Goal: Task Accomplishment & Management: Use online tool/utility

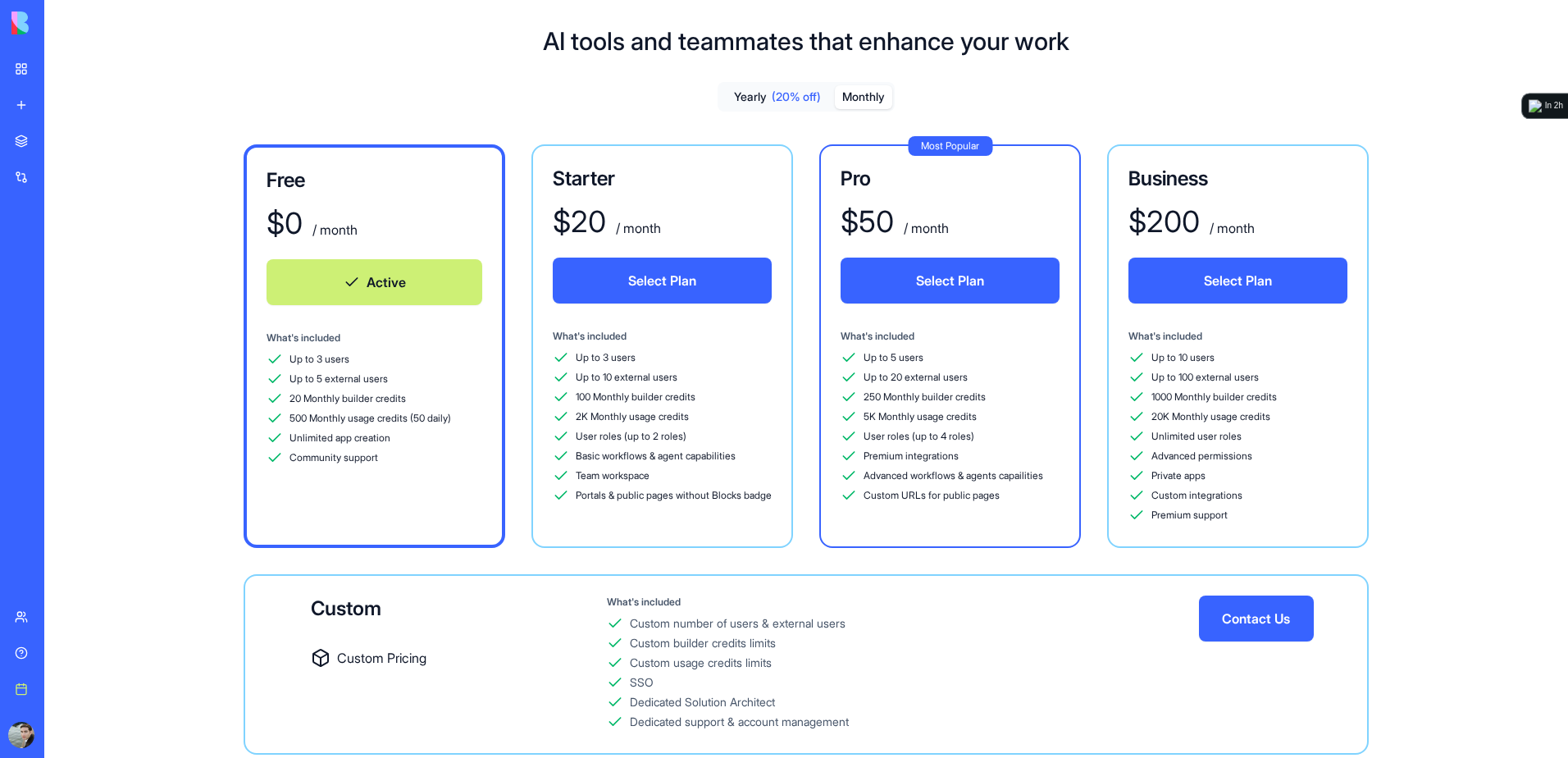
click at [21, 73] on link "My Workspace" at bounding box center [37, 69] width 65 height 33
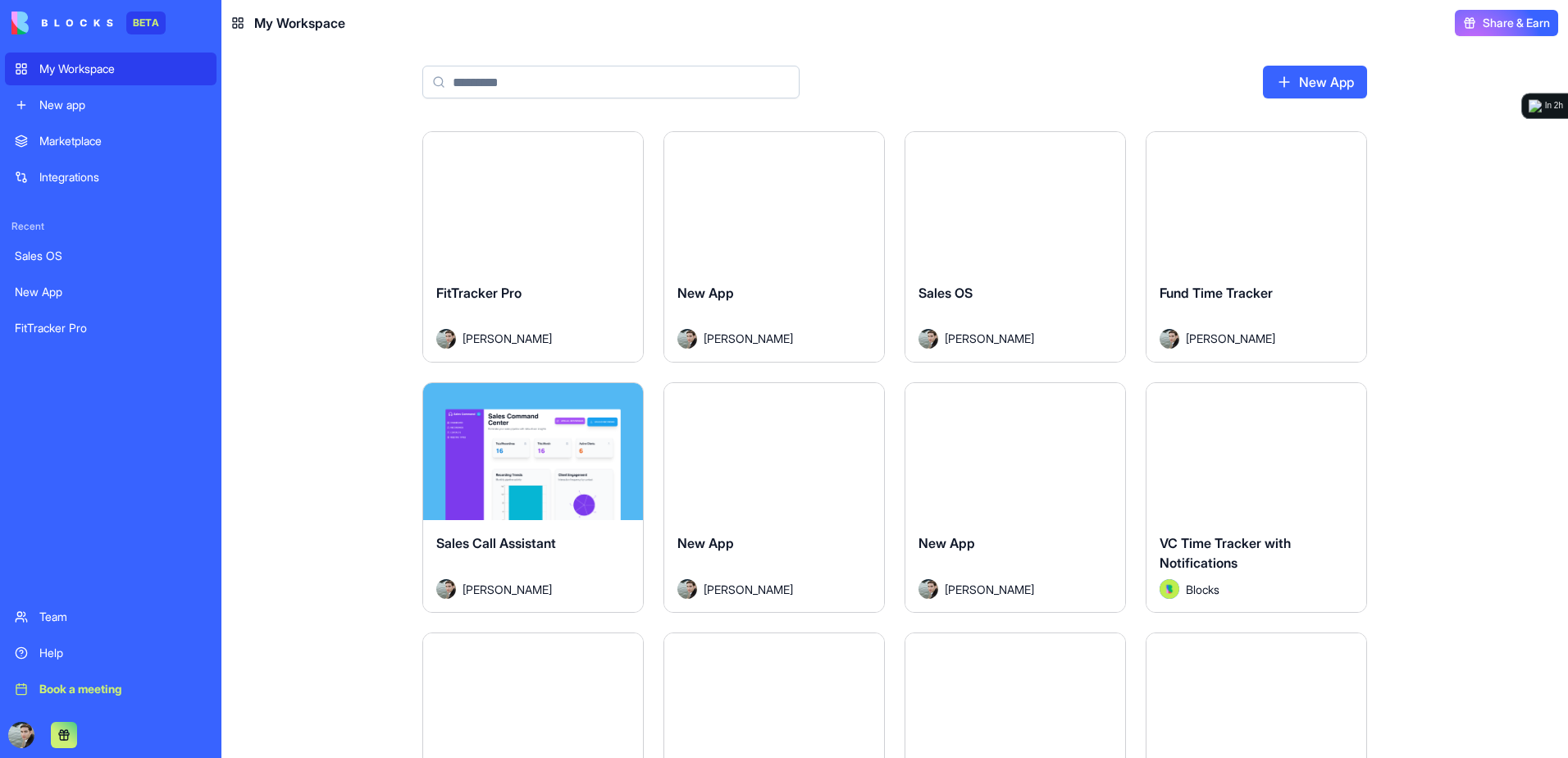
click at [521, 174] on div "Launch" at bounding box center [533, 201] width 220 height 138
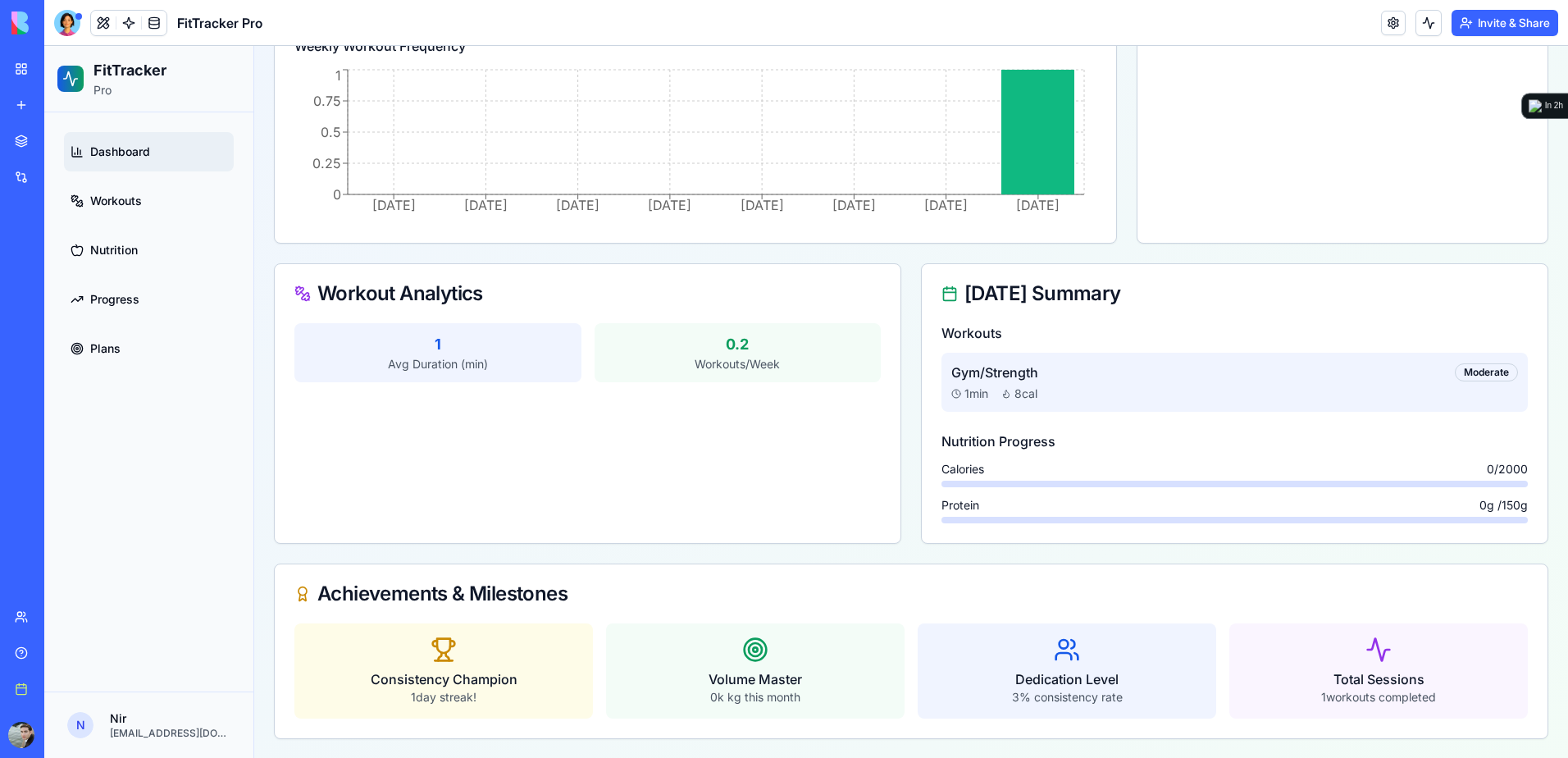
scroll to position [541, 0]
click at [139, 203] on span "Workouts" at bounding box center [116, 201] width 52 height 16
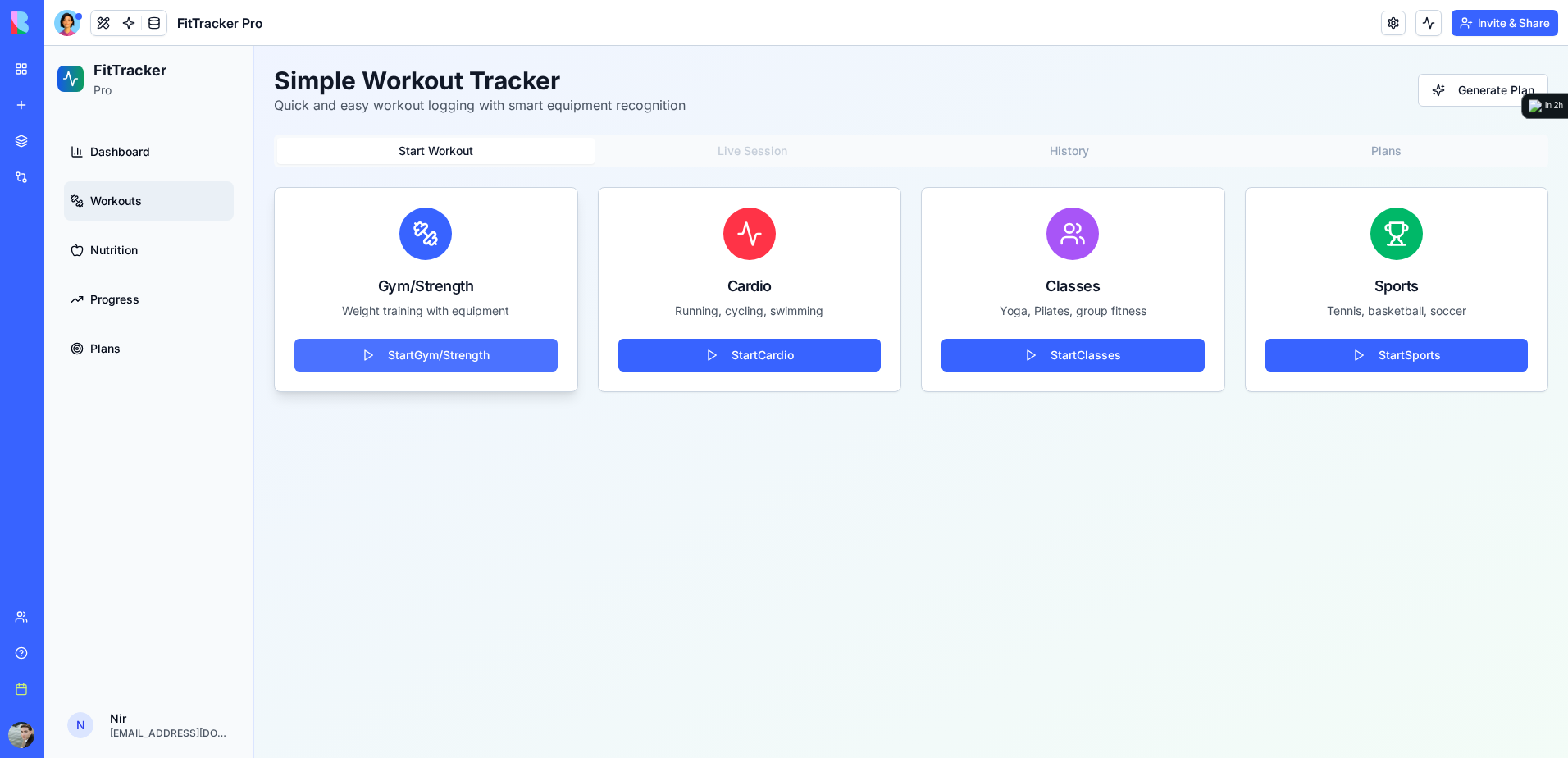
click at [456, 352] on button "Start Gym/Strength" at bounding box center [426, 355] width 263 height 33
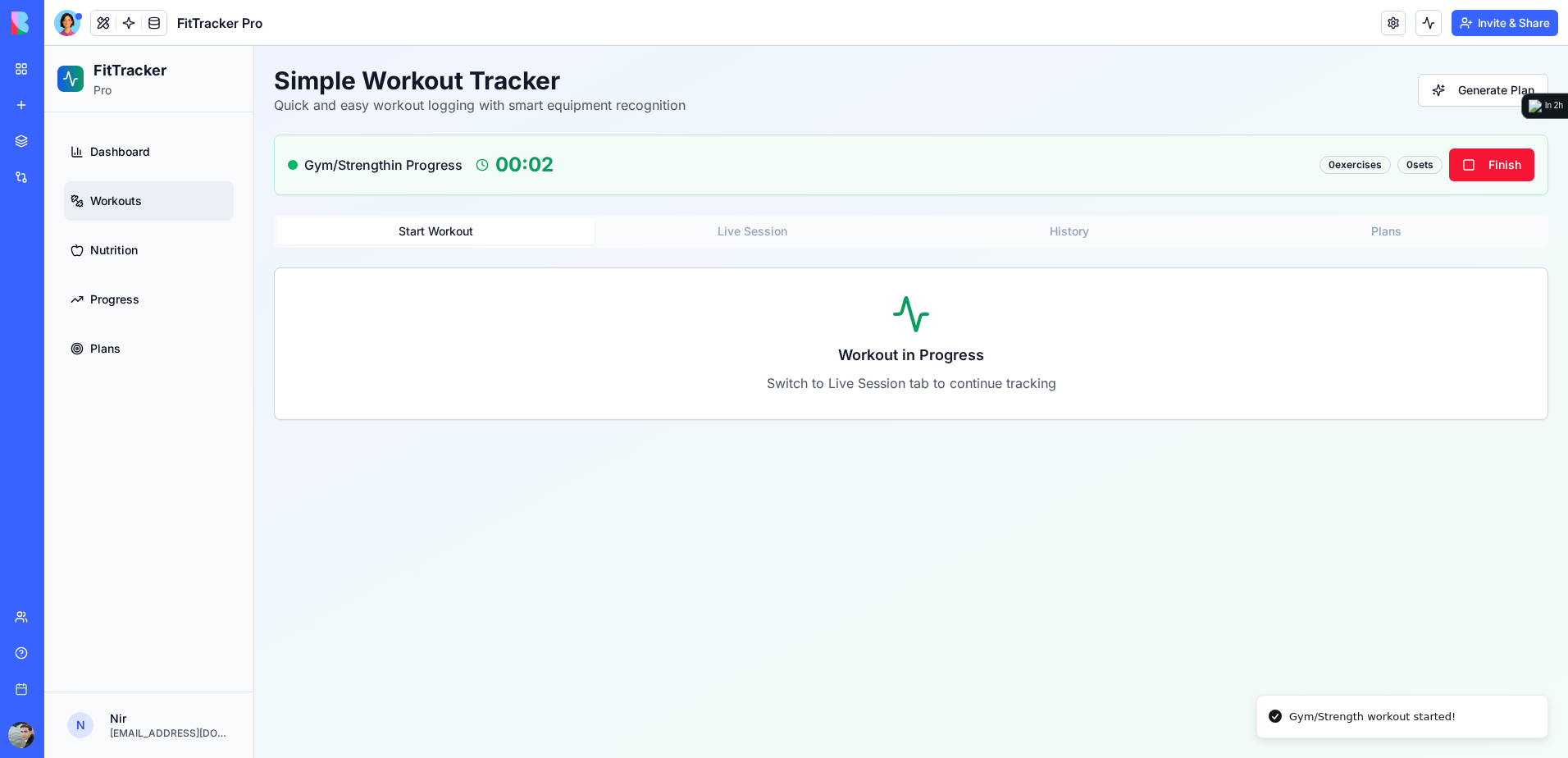
click at [849, 364] on h3 "Workout in Progress" at bounding box center [911, 355] width 1233 height 23
click at [1478, 152] on button "Finish" at bounding box center [1491, 165] width 85 height 33
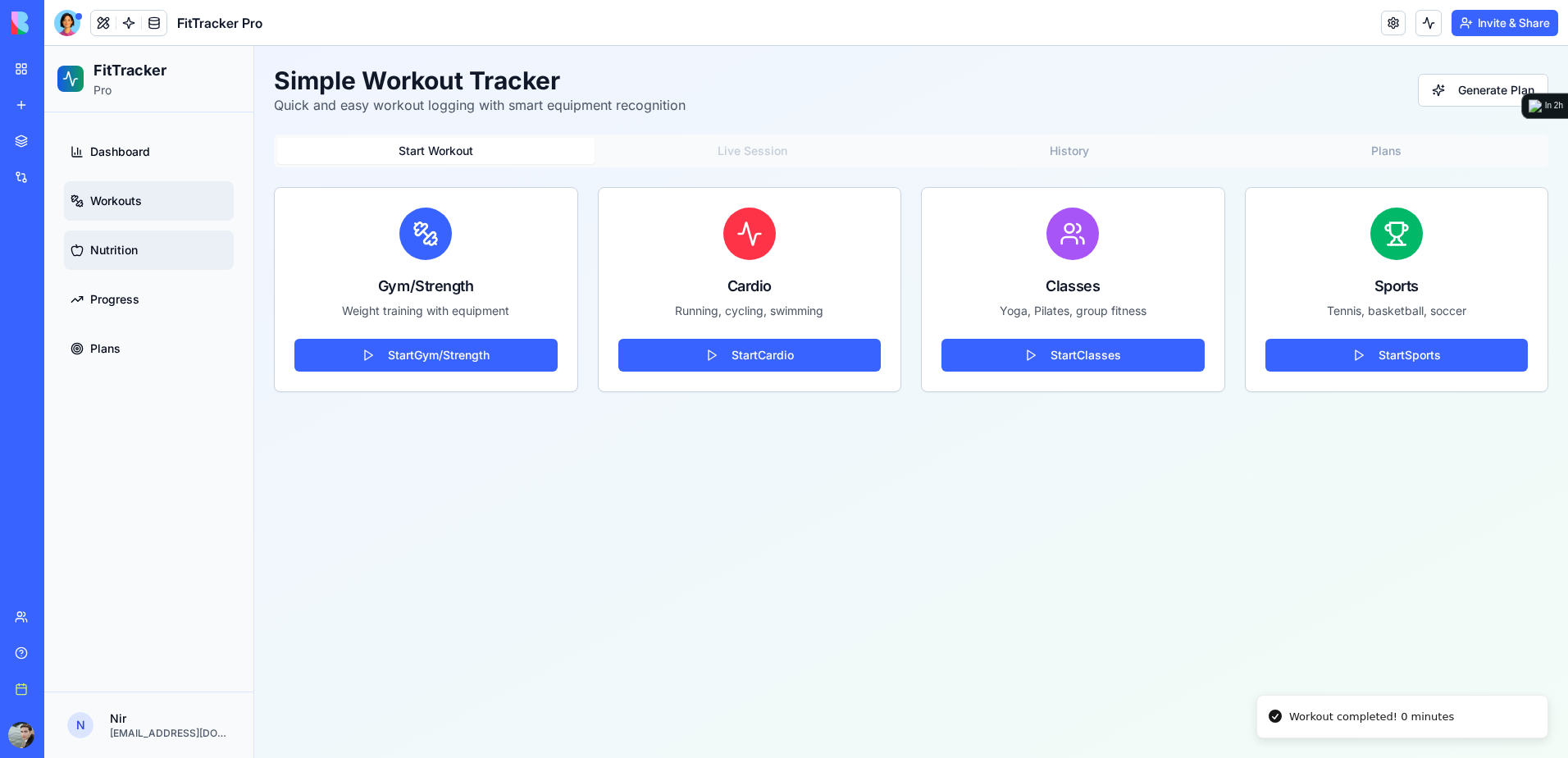
click at [144, 251] on link "Nutrition" at bounding box center [149, 249] width 170 height 39
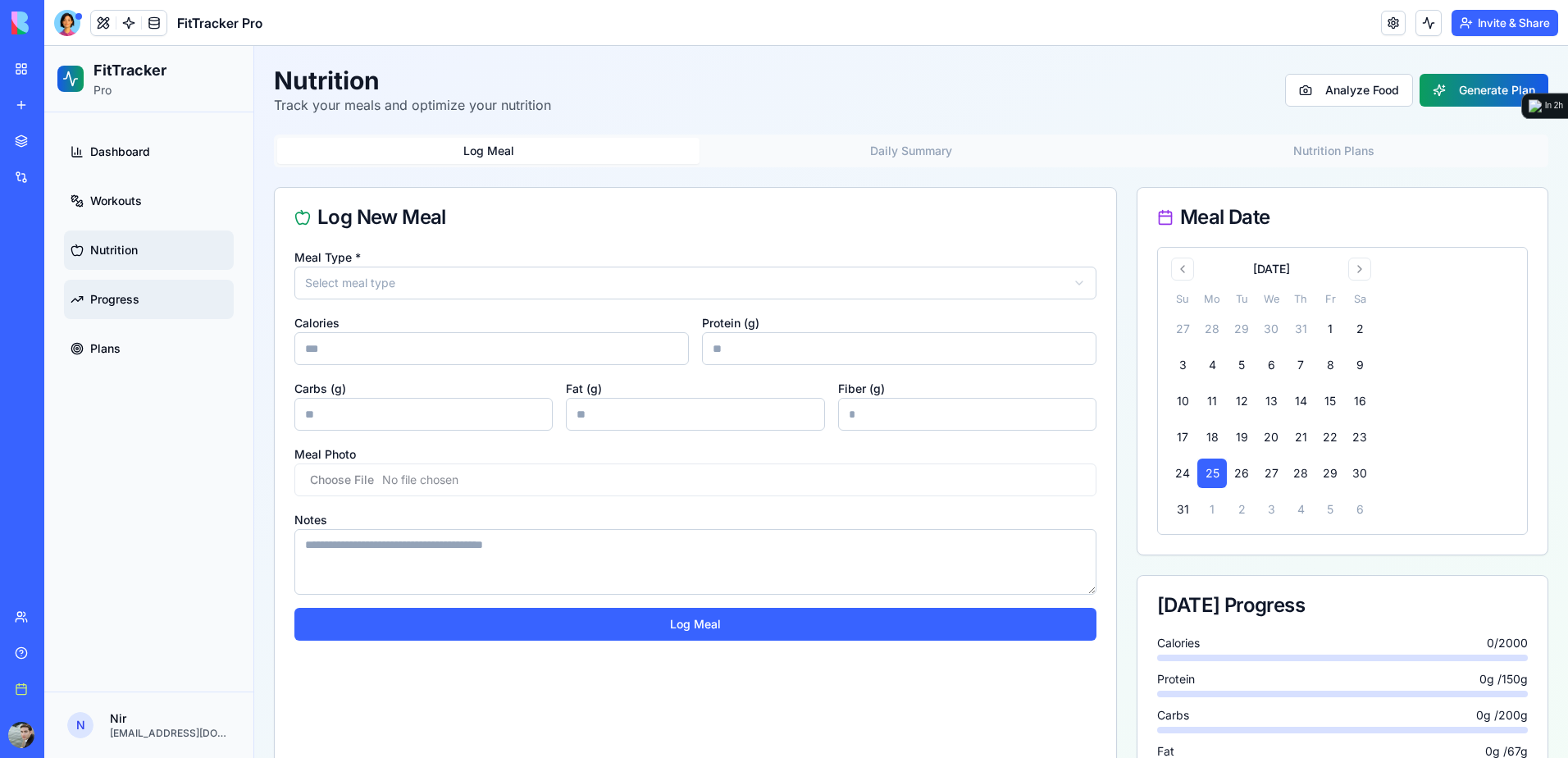
click at [140, 291] on link "Progress" at bounding box center [149, 298] width 170 height 39
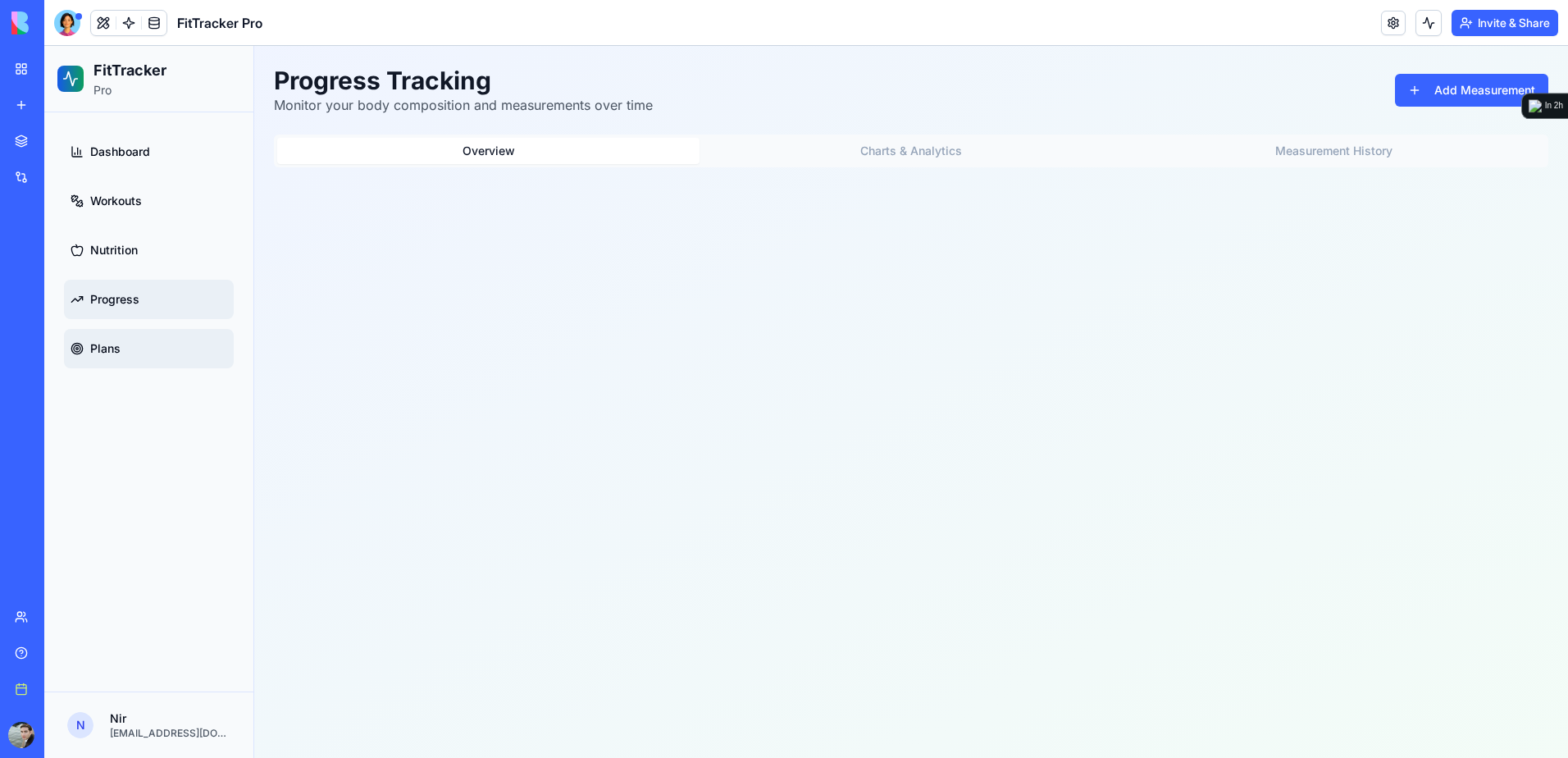
click at [135, 339] on link "Plans" at bounding box center [149, 348] width 170 height 39
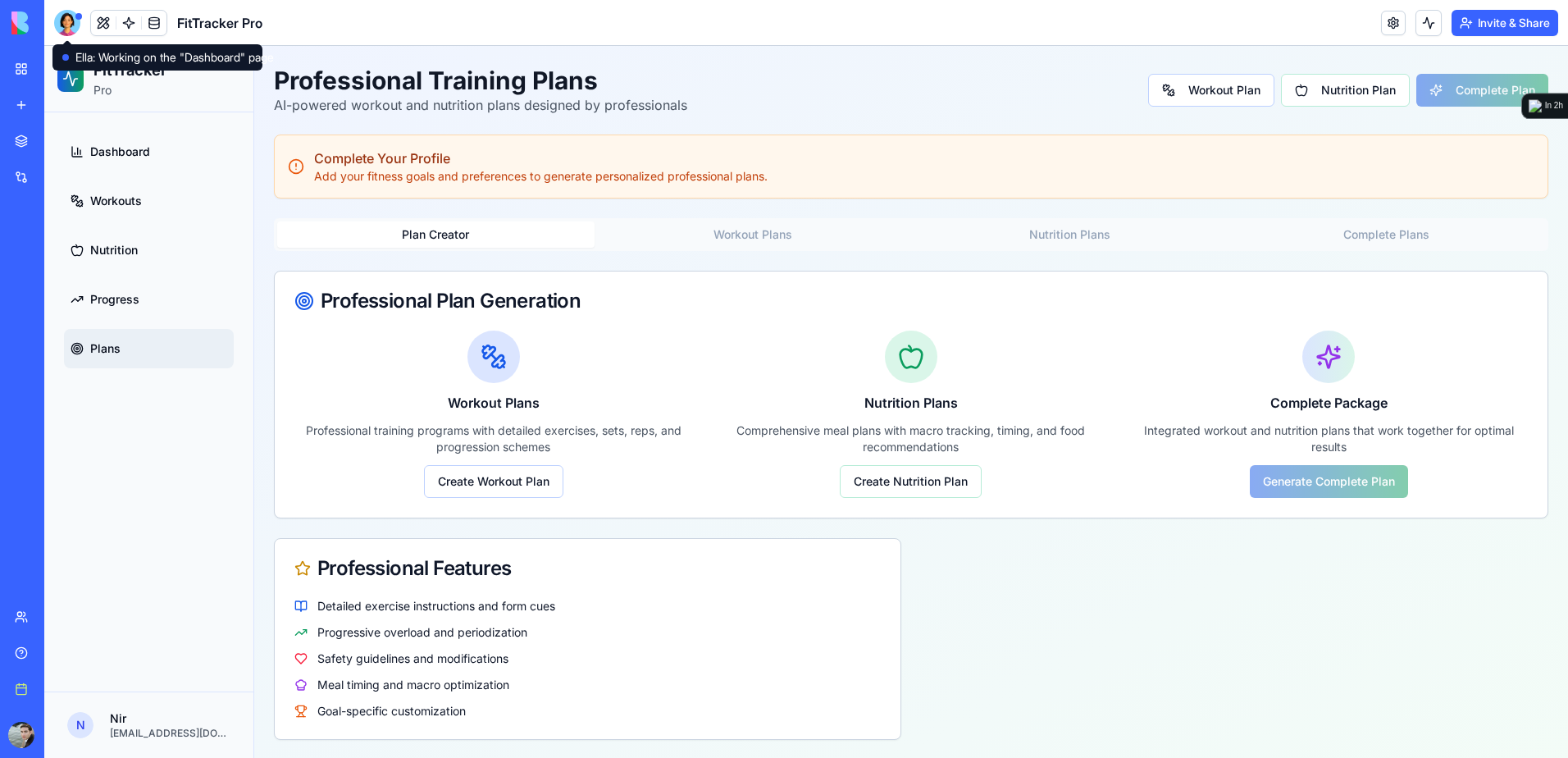
click at [62, 19] on div at bounding box center [66, 22] width 26 height 26
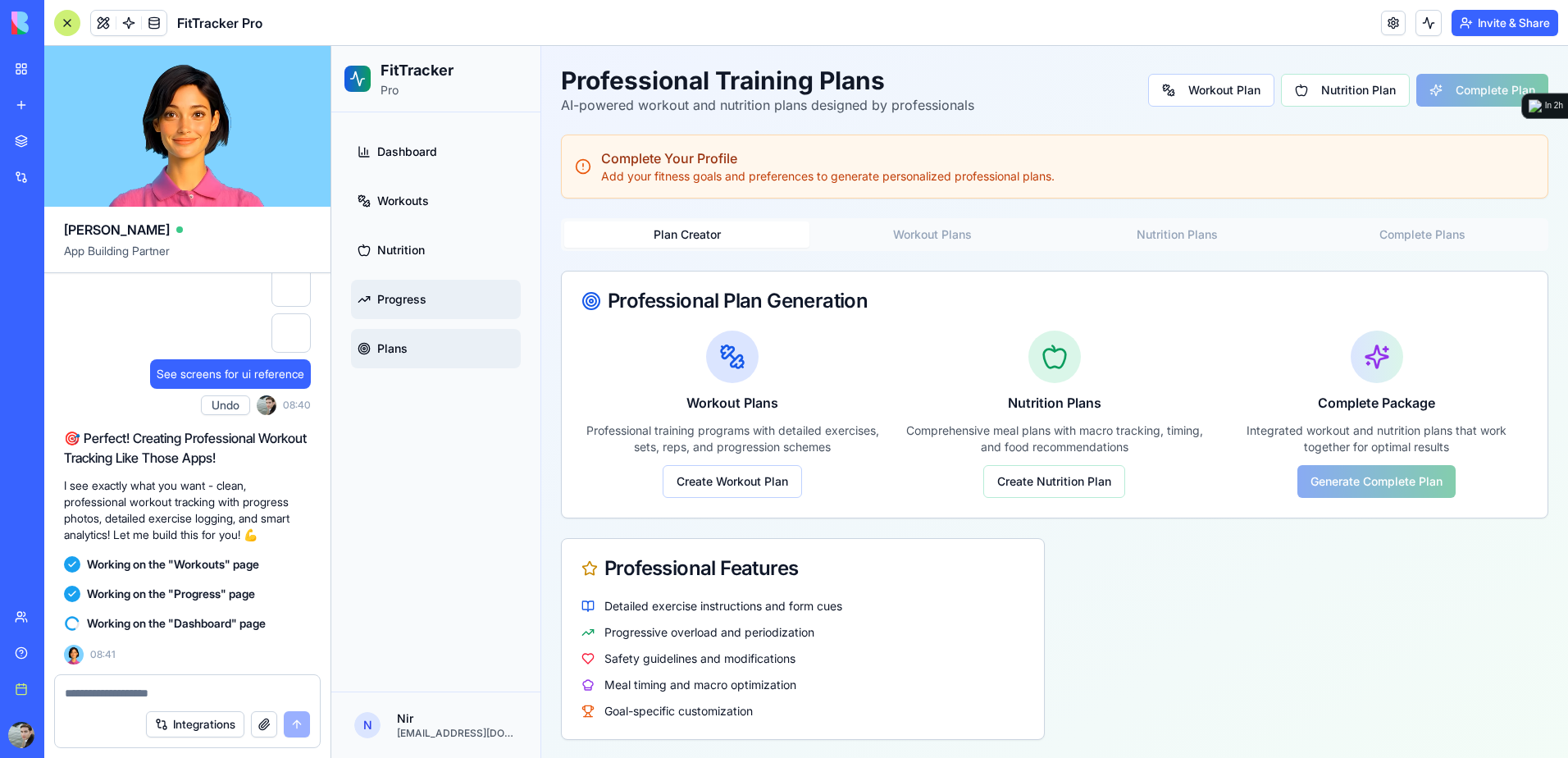
click at [391, 299] on span "Progress" at bounding box center [401, 298] width 49 height 16
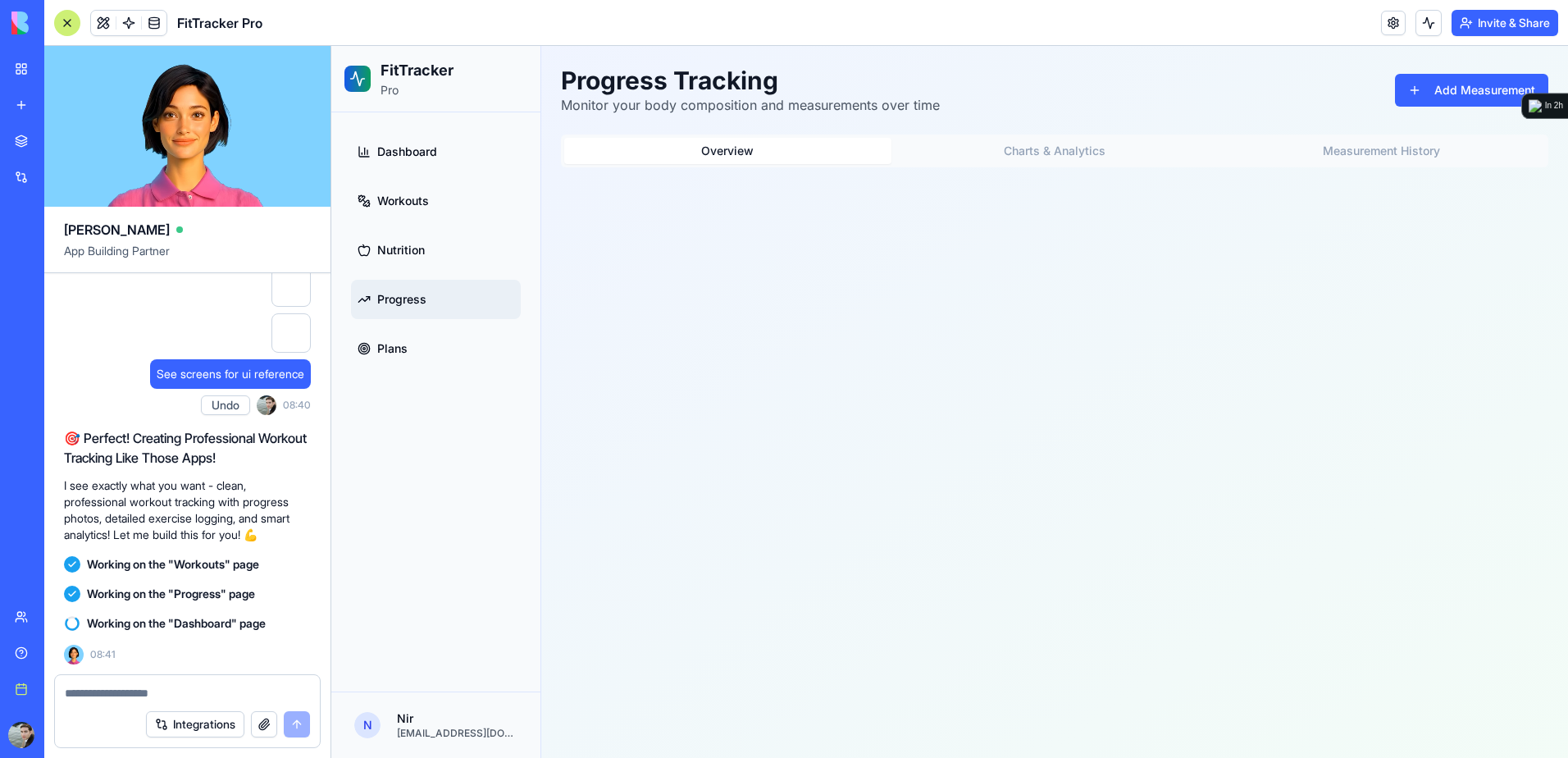
click at [969, 146] on button "Charts & Analytics" at bounding box center [1055, 151] width 327 height 26
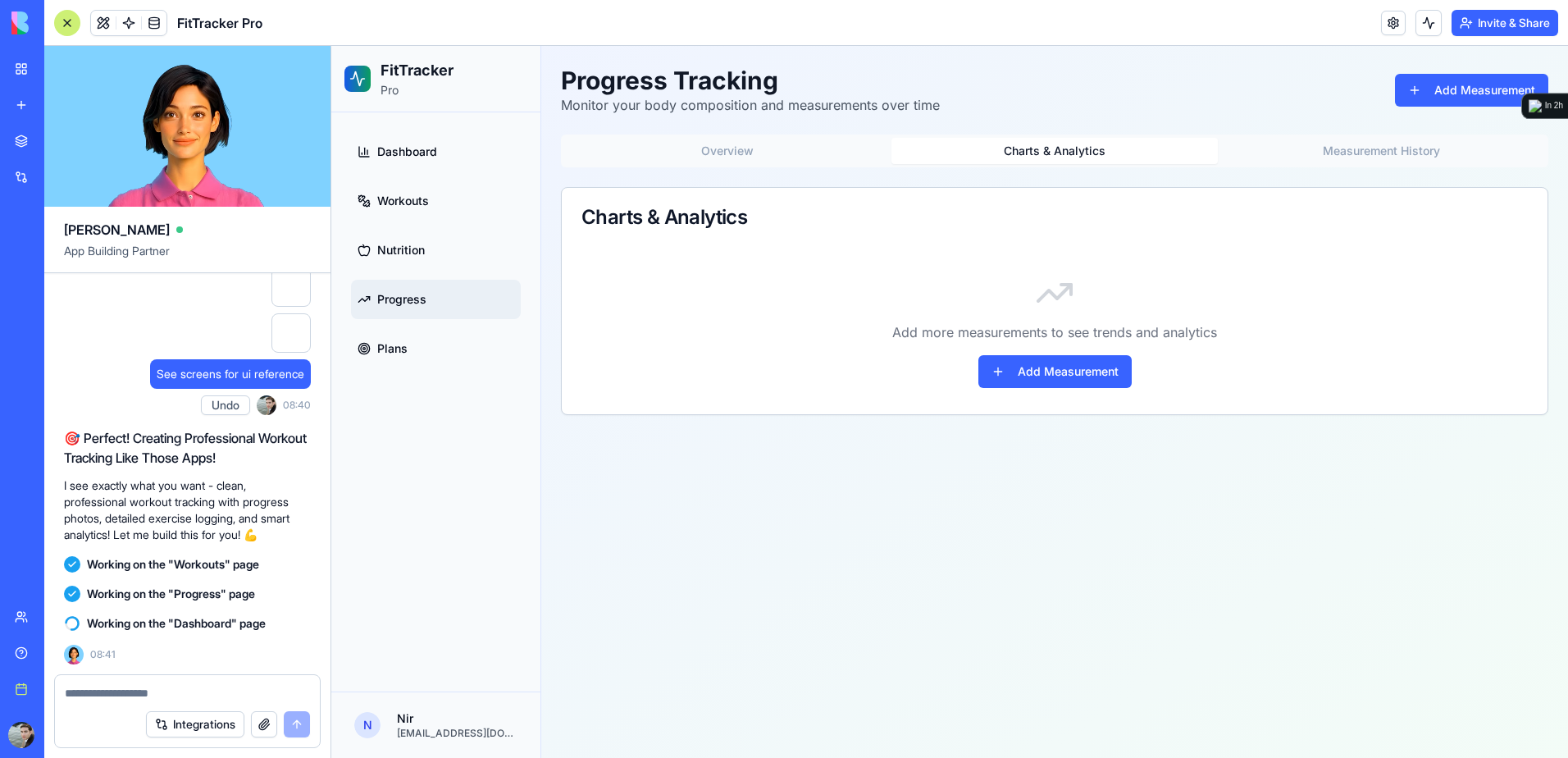
drag, startPoint x: 1176, startPoint y: 160, endPoint x: 1199, endPoint y: 173, distance: 26.4
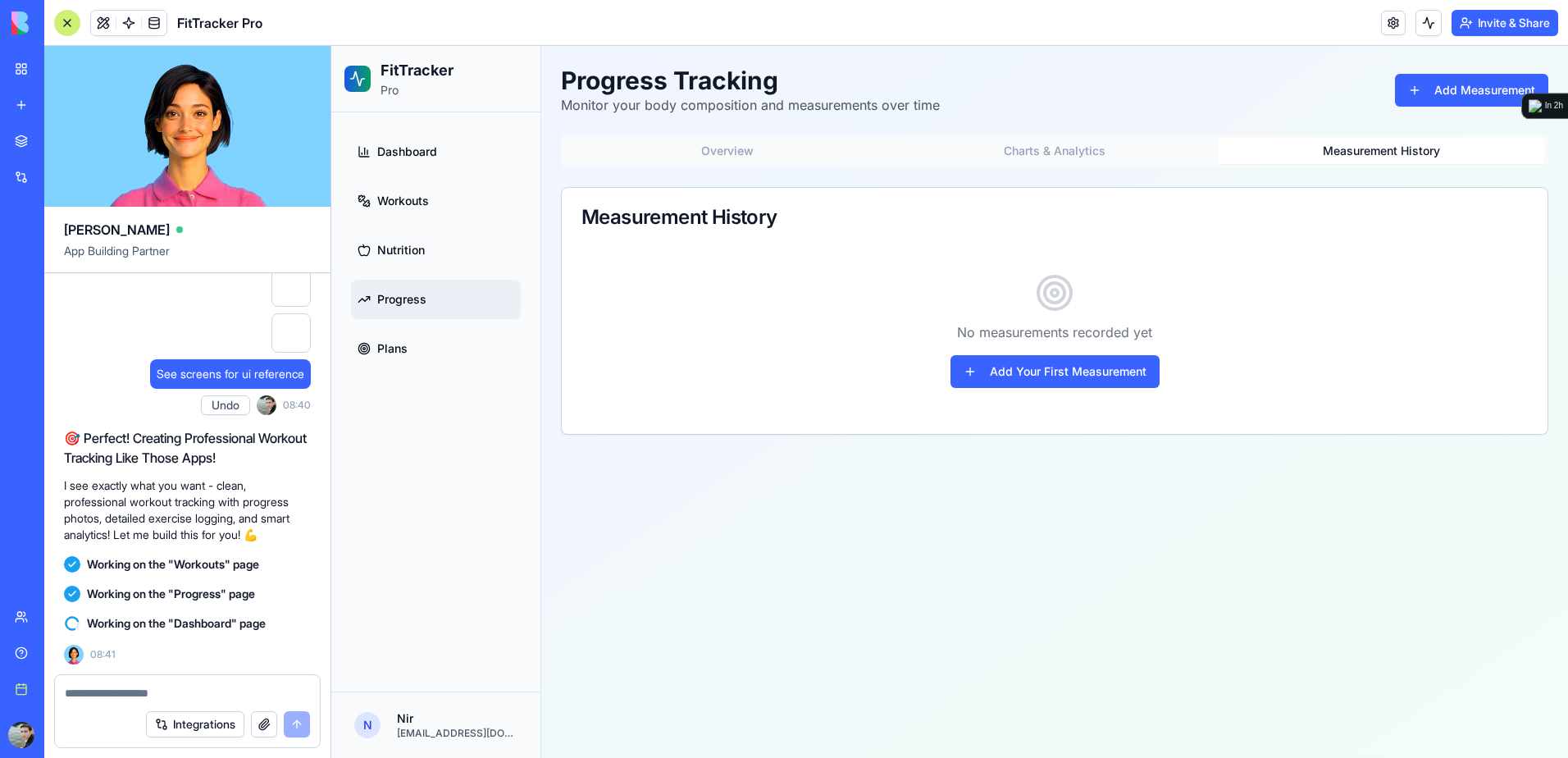
drag, startPoint x: 1199, startPoint y: 174, endPoint x: 1310, endPoint y: 143, distance: 115.2
click at [1310, 143] on button "Measurement History" at bounding box center [1381, 151] width 327 height 26
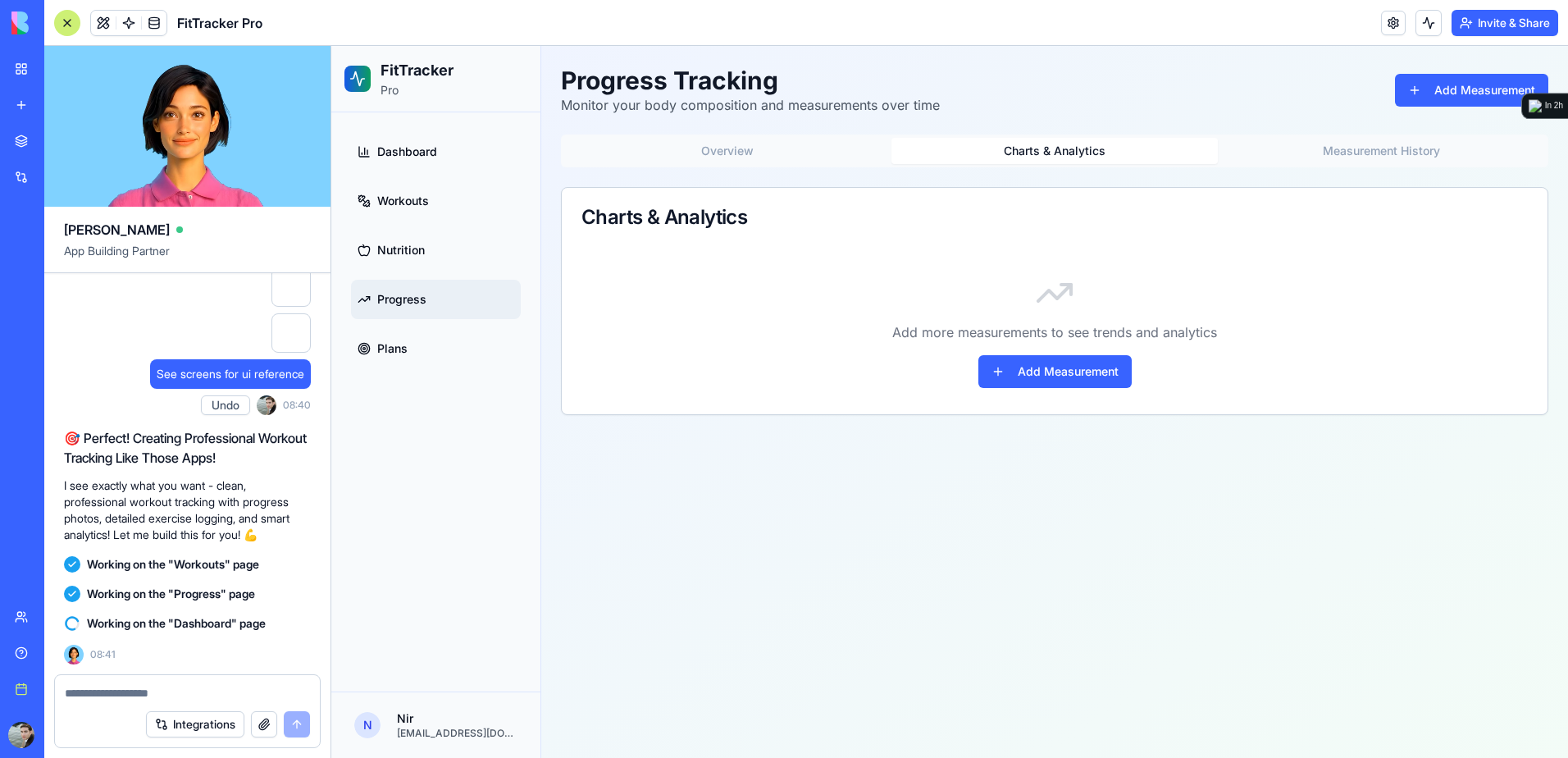
click at [1109, 155] on button "Charts & Analytics" at bounding box center [1055, 151] width 327 height 26
click at [1031, 156] on button "Charts & Analytics" at bounding box center [1055, 151] width 327 height 26
click at [1066, 371] on button "Add Measurement" at bounding box center [1056, 371] width 154 height 33
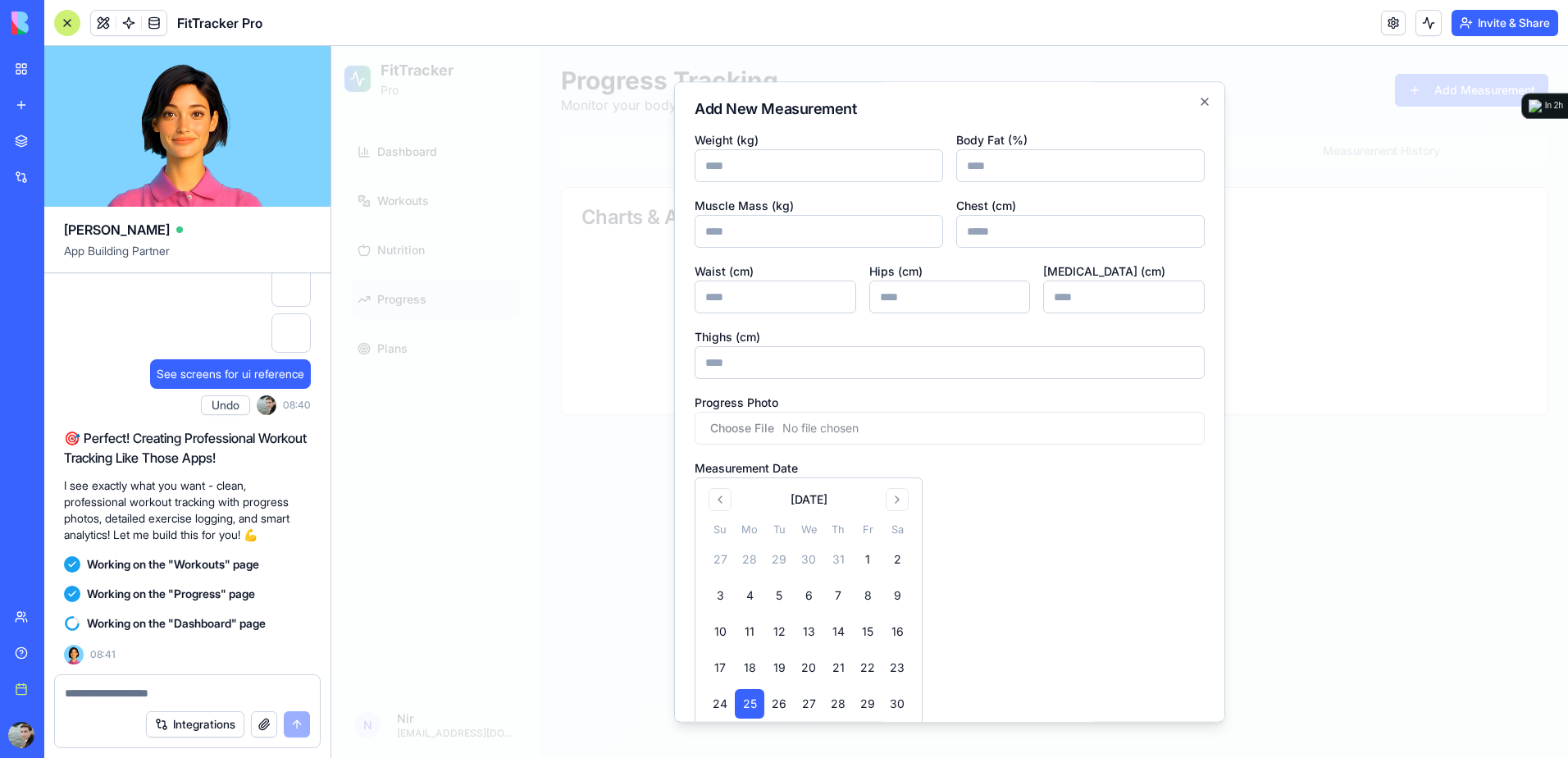
click at [1182, 105] on h2 "Add New Measurement" at bounding box center [950, 108] width 511 height 14
click at [1199, 106] on icon "button" at bounding box center [1205, 102] width 13 height 13
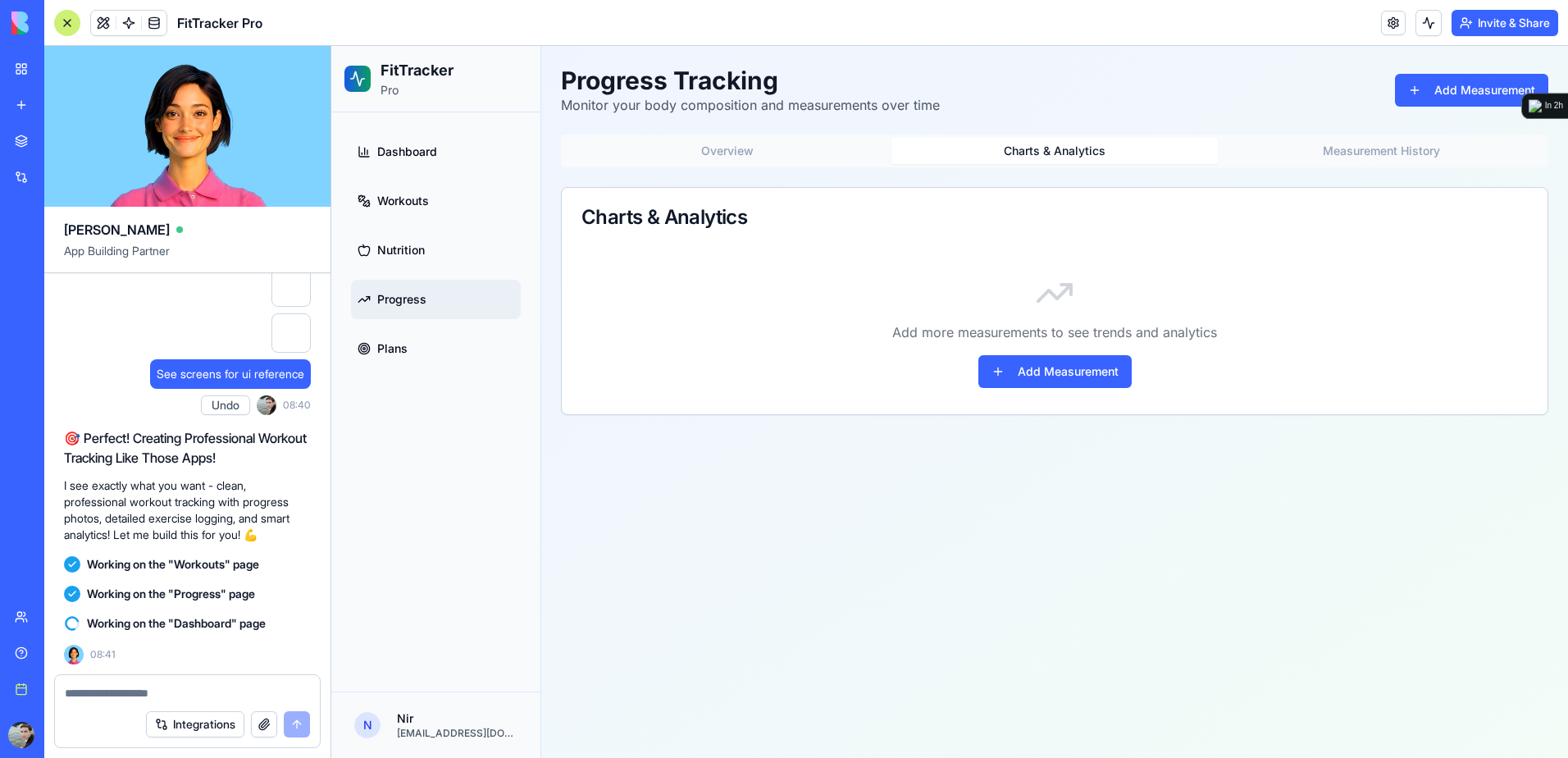
click at [700, 152] on button "Overview" at bounding box center [727, 151] width 327 height 26
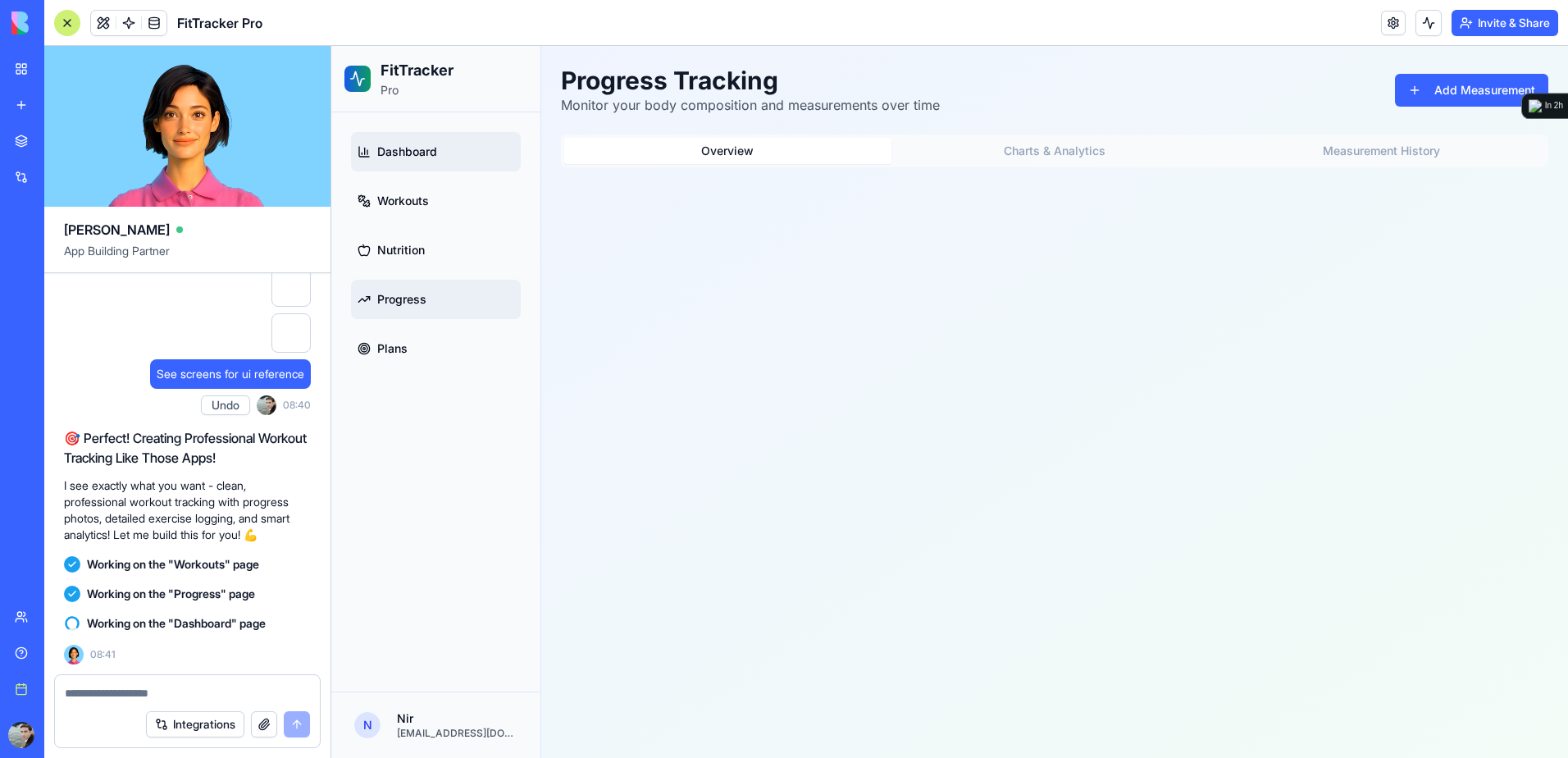
click at [417, 145] on span "Dashboard" at bounding box center [407, 152] width 59 height 16
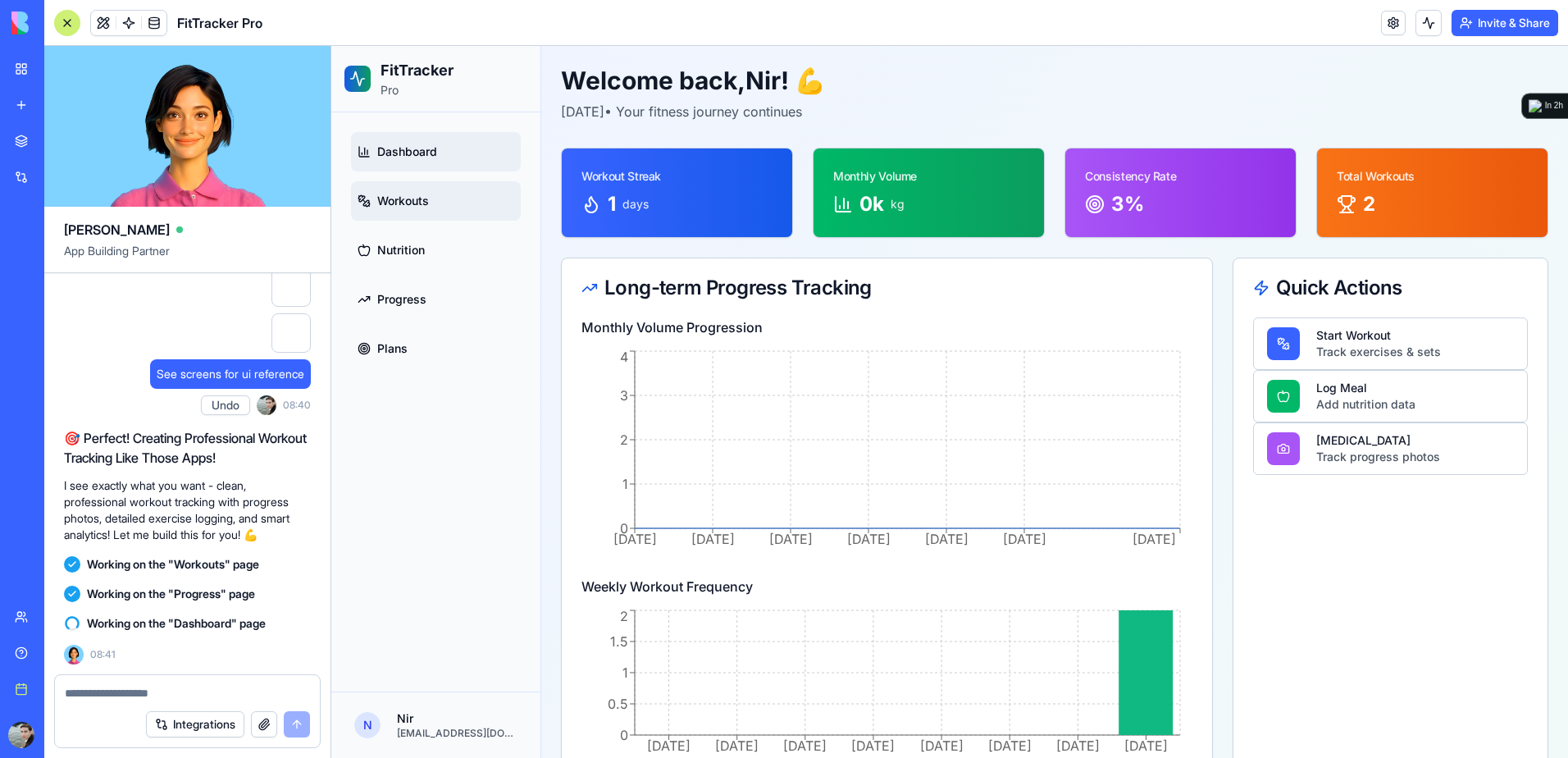
click at [392, 207] on span "Workouts" at bounding box center [403, 201] width 52 height 16
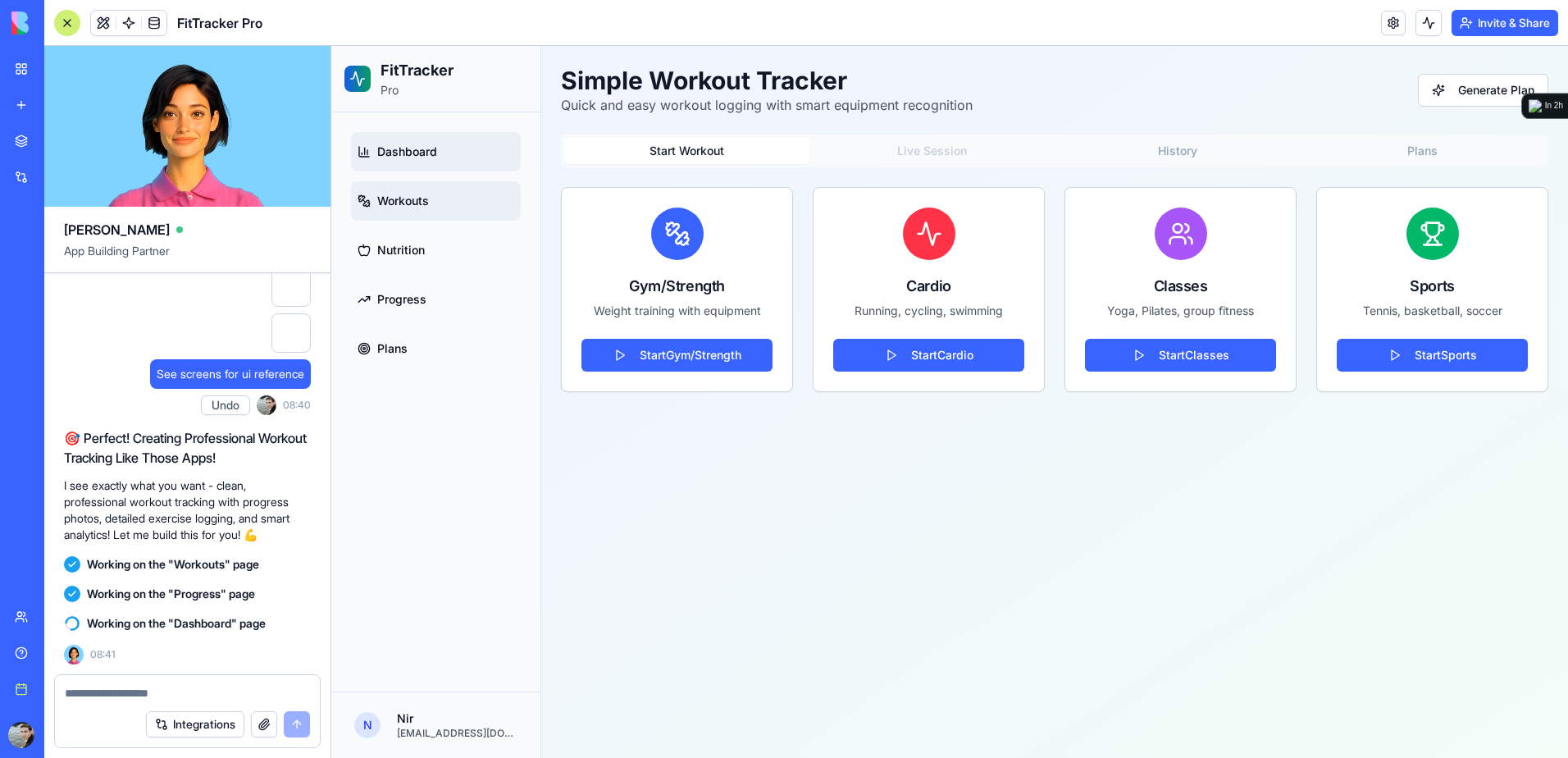
click at [402, 151] on span "Dashboard" at bounding box center [407, 152] width 59 height 16
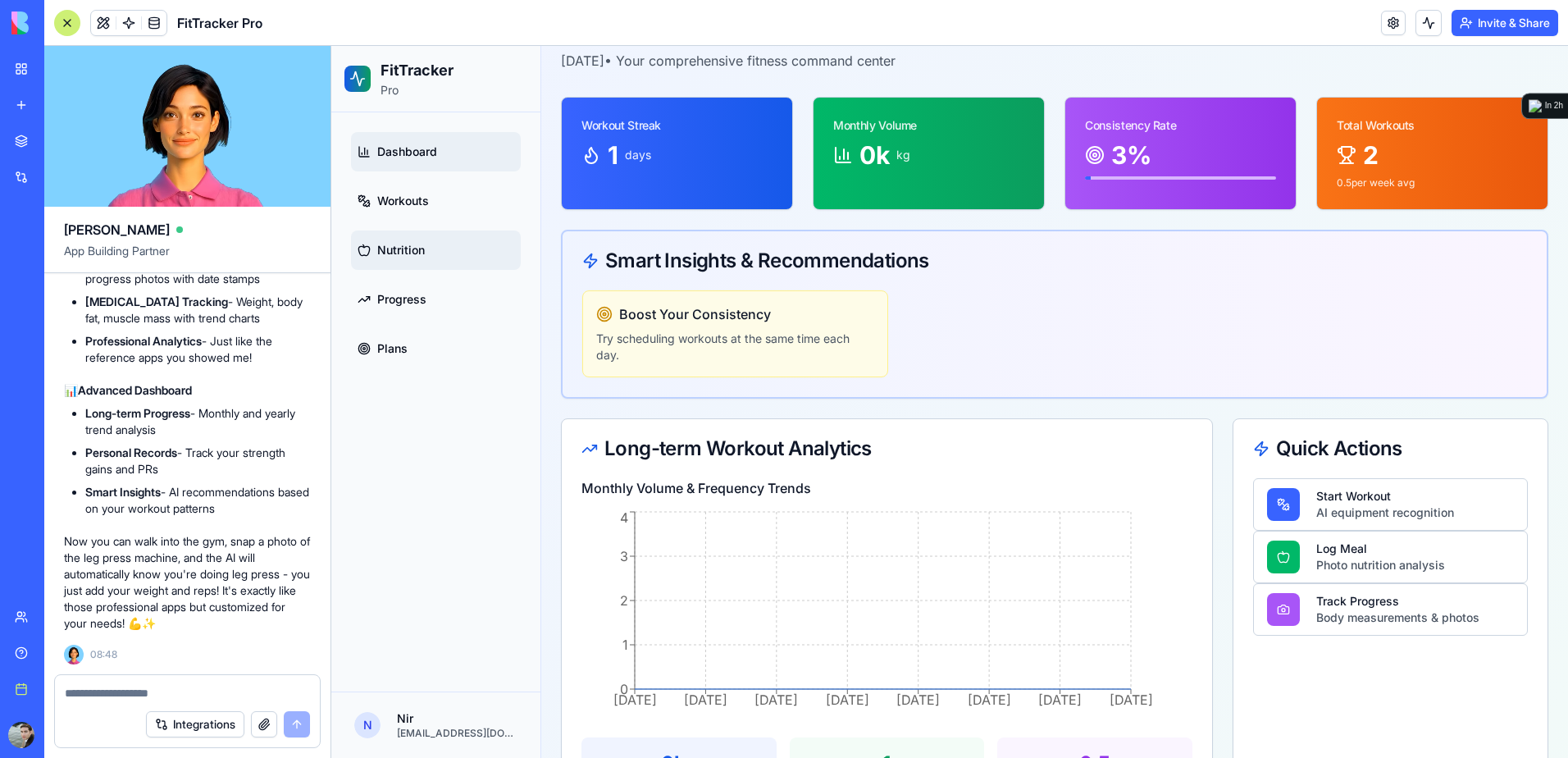
scroll to position [82, 0]
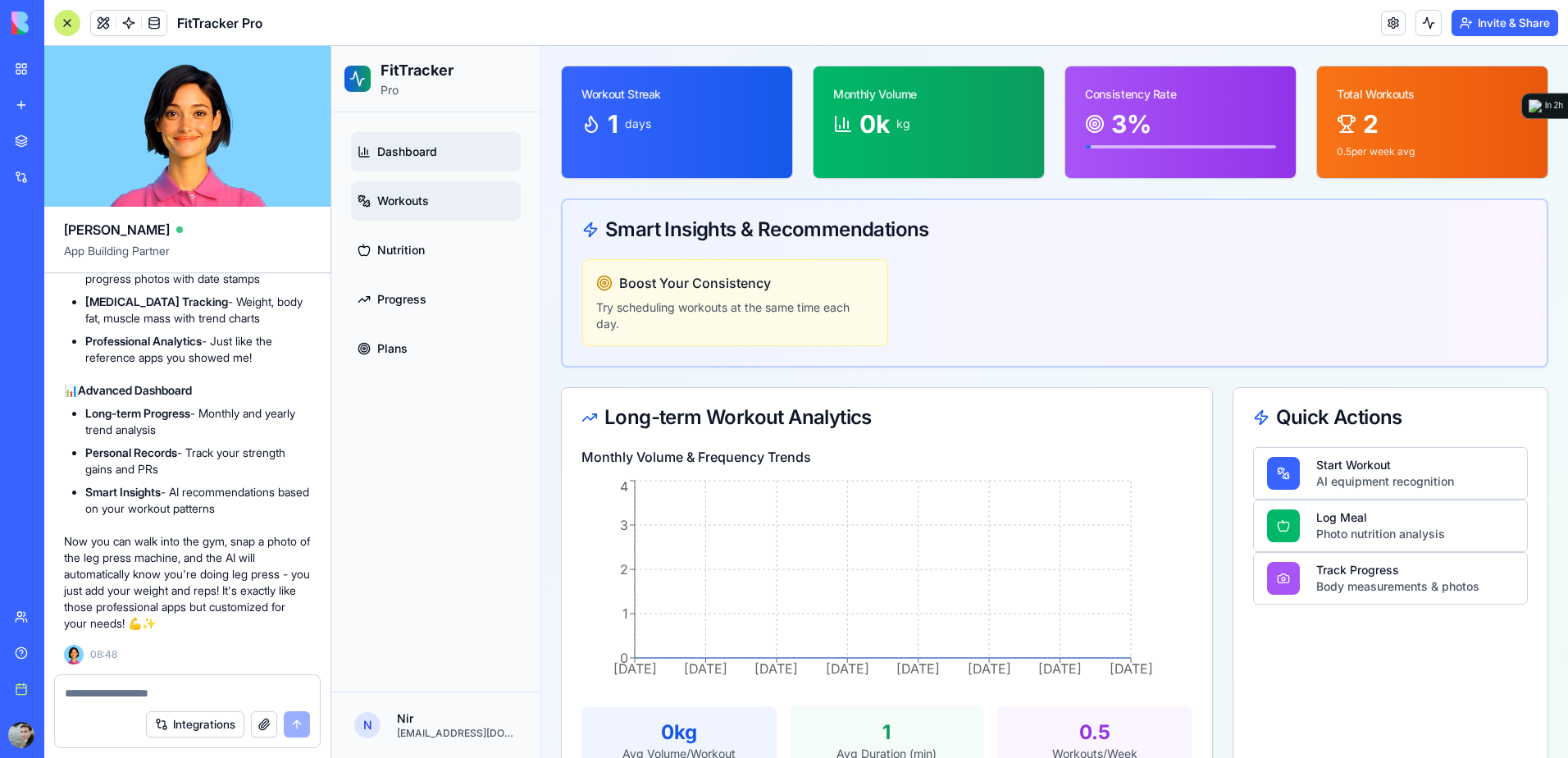
click at [420, 197] on span "Workouts" at bounding box center [403, 201] width 52 height 16
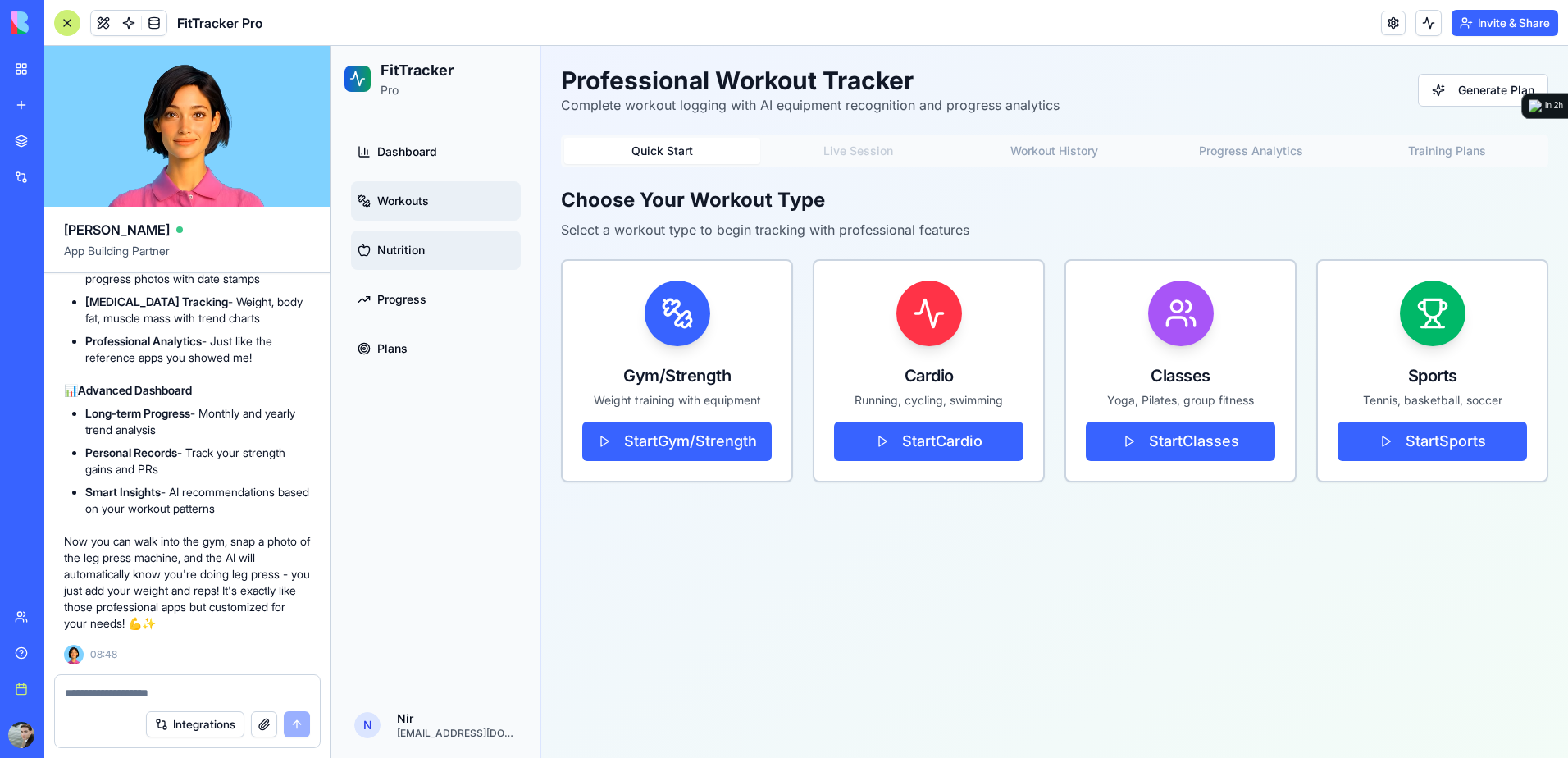
click at [422, 246] on span "Nutrition" at bounding box center [401, 249] width 48 height 16
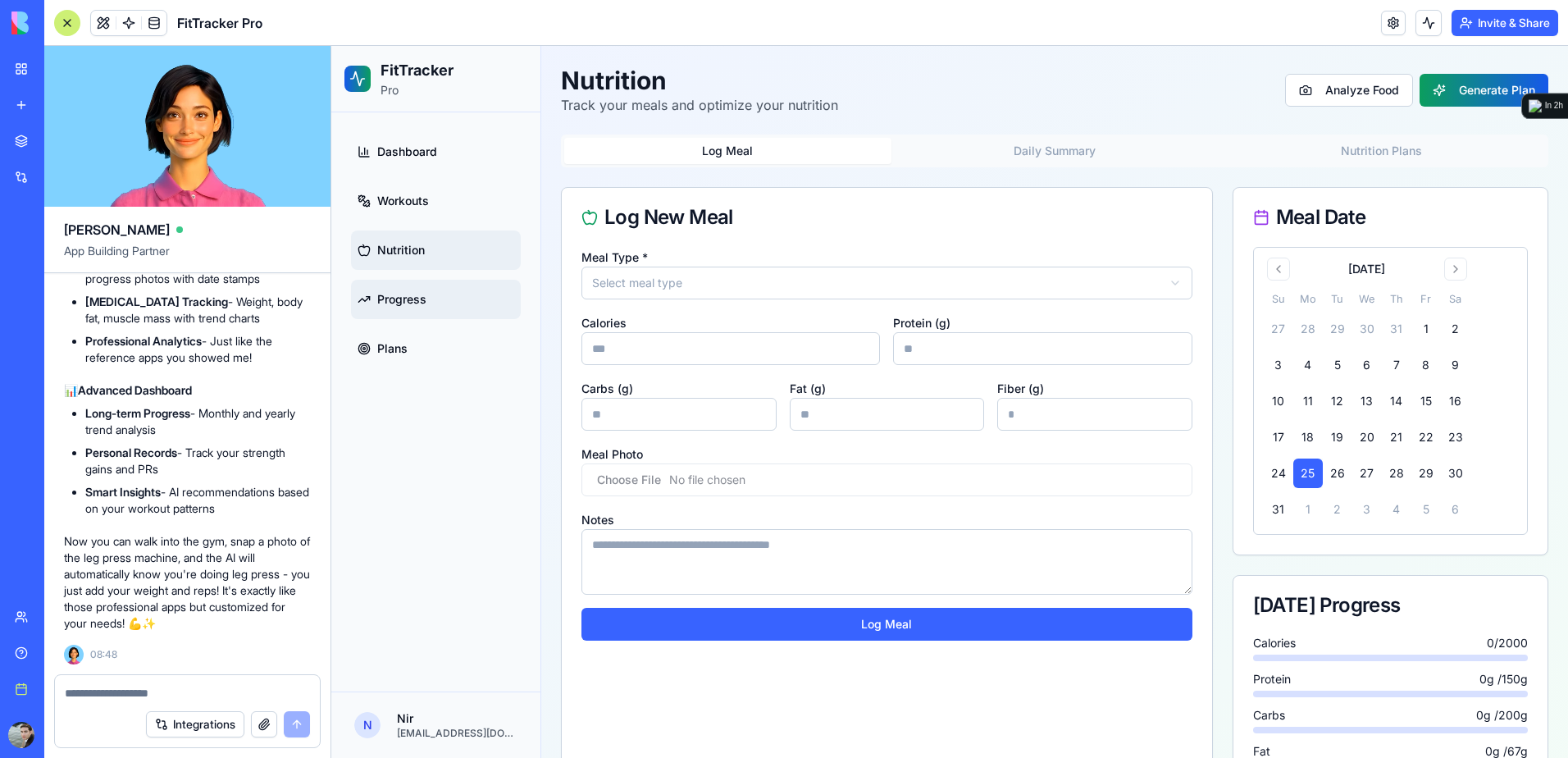
click at [395, 291] on span "Progress" at bounding box center [401, 298] width 49 height 16
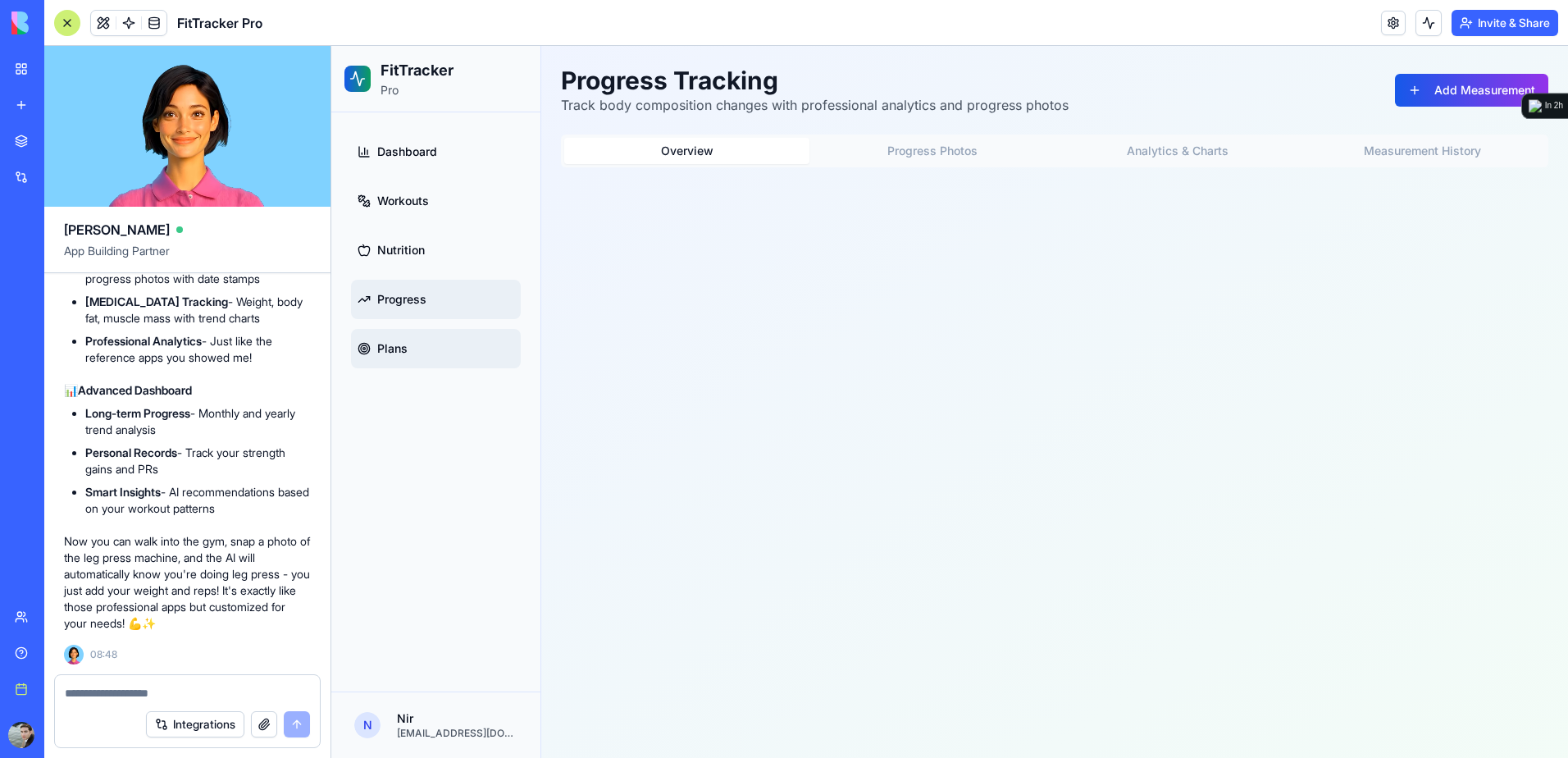
click at [385, 339] on link "Plans" at bounding box center [436, 348] width 170 height 39
